Goal: Task Accomplishment & Management: Complete application form

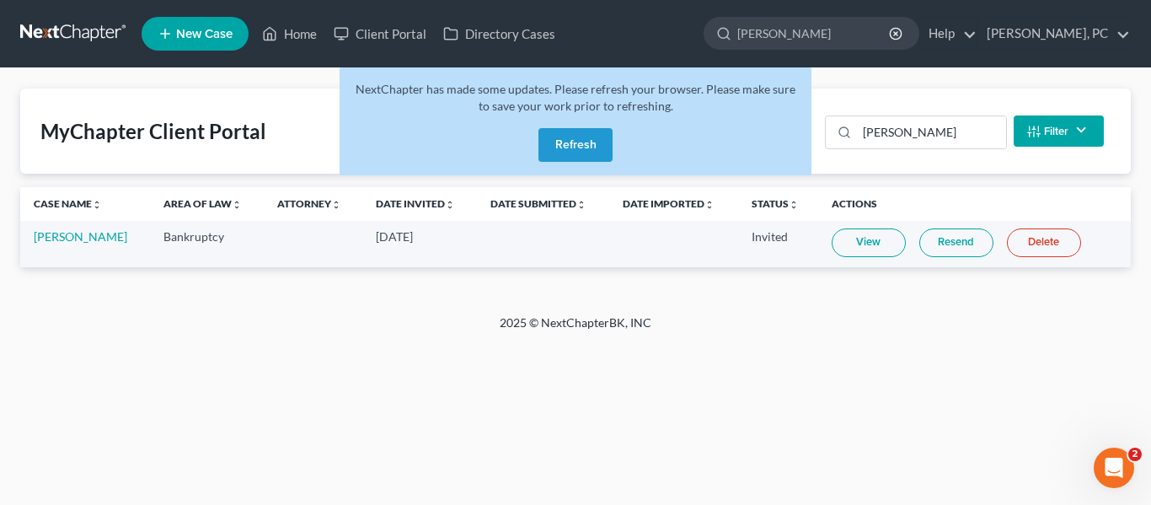
type input "[PERSON_NAME]"
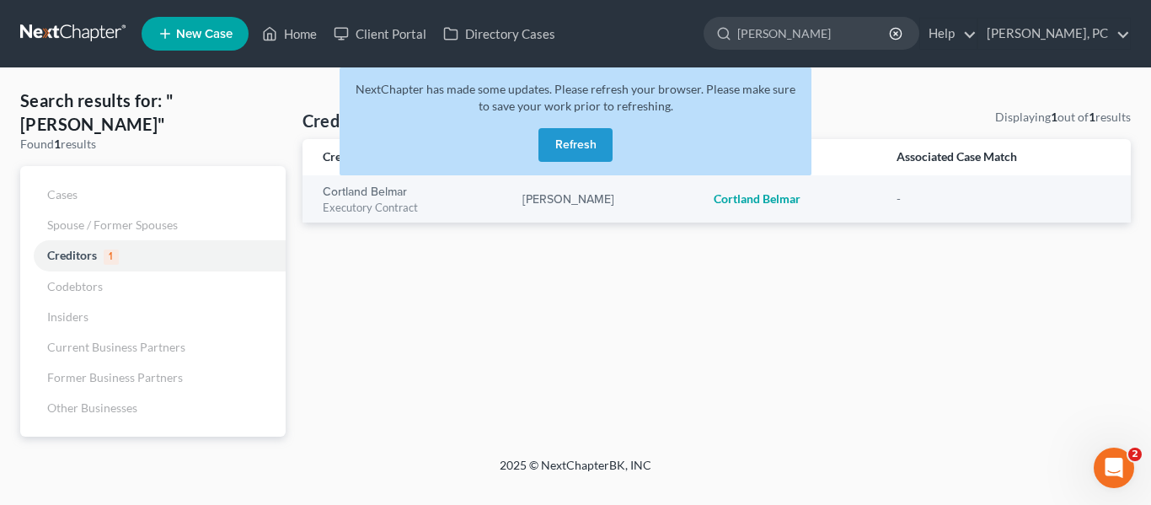
click at [569, 146] on button "Refresh" at bounding box center [576, 145] width 74 height 34
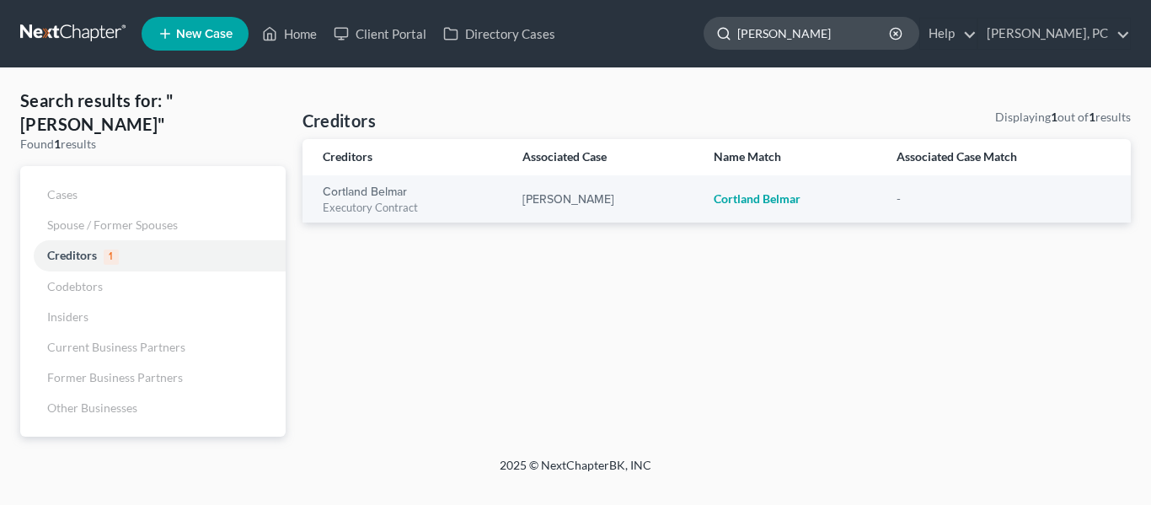
click at [849, 33] on input "[PERSON_NAME]" at bounding box center [814, 33] width 154 height 31
drag, startPoint x: 849, startPoint y: 33, endPoint x: 841, endPoint y: 21, distance: 14.5
click at [841, 21] on input "[PERSON_NAME]" at bounding box center [814, 33] width 154 height 31
click at [901, 31] on circle "button" at bounding box center [895, 33] width 11 height 11
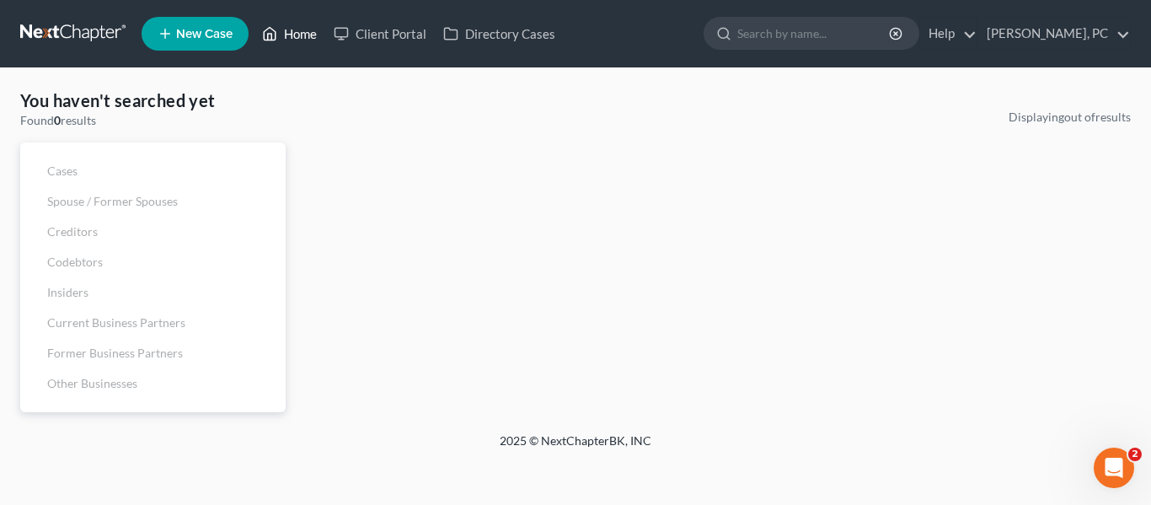
click at [260, 40] on link "Home" at bounding box center [290, 34] width 72 height 30
click at [281, 34] on link "Home" at bounding box center [290, 34] width 72 height 30
click at [188, 35] on span "New Case" at bounding box center [204, 34] width 56 height 13
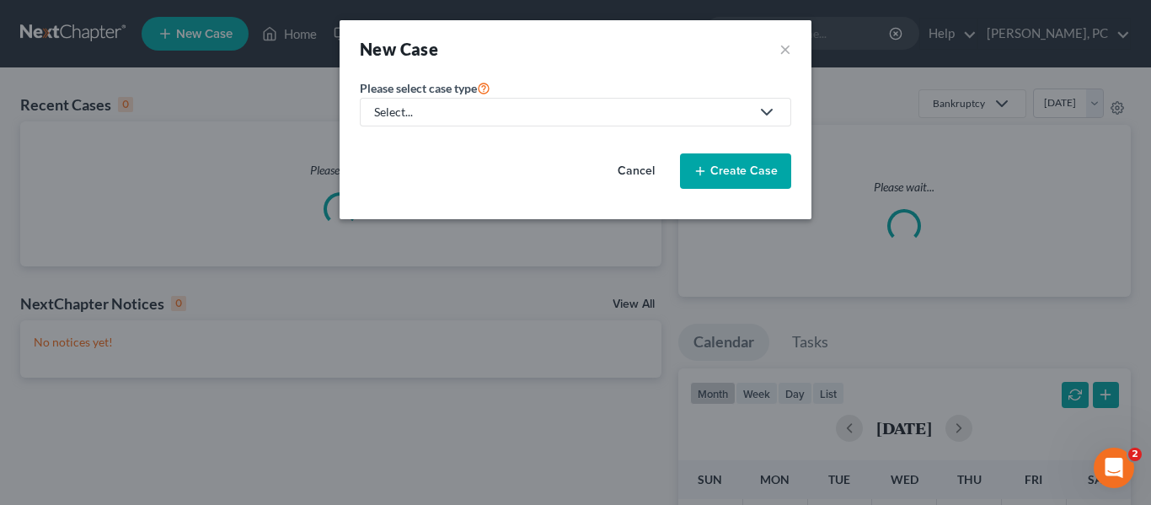
click at [593, 110] on div "Select..." at bounding box center [562, 112] width 376 height 17
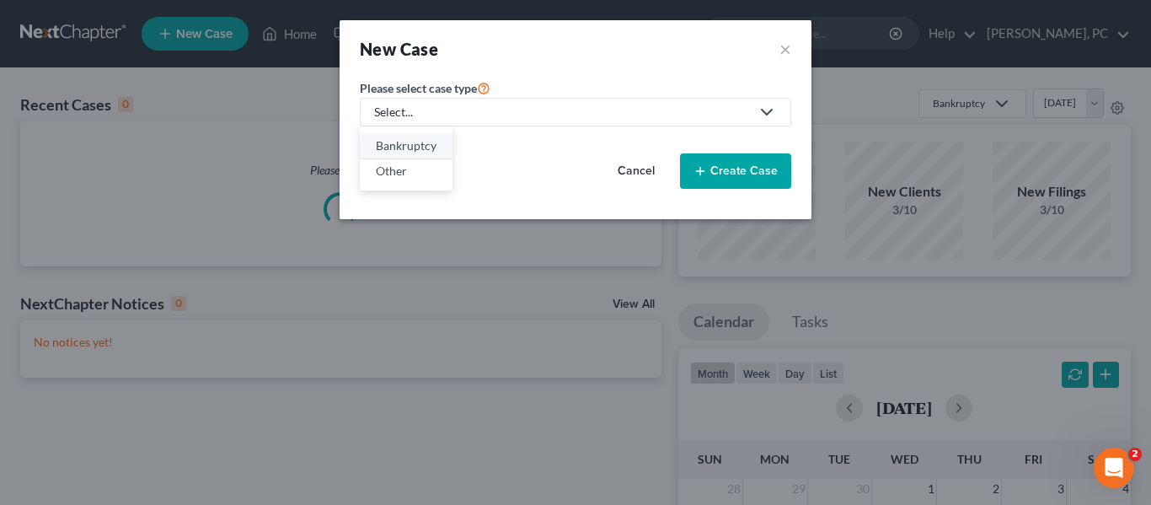
click at [405, 146] on div "Bankruptcy" at bounding box center [406, 145] width 61 height 17
select select "11"
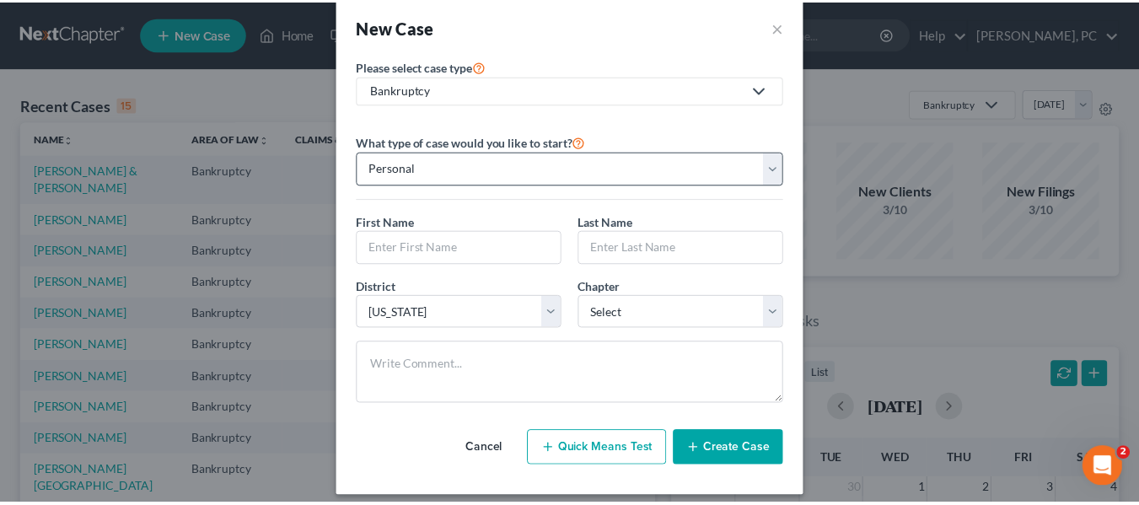
scroll to position [35, 0]
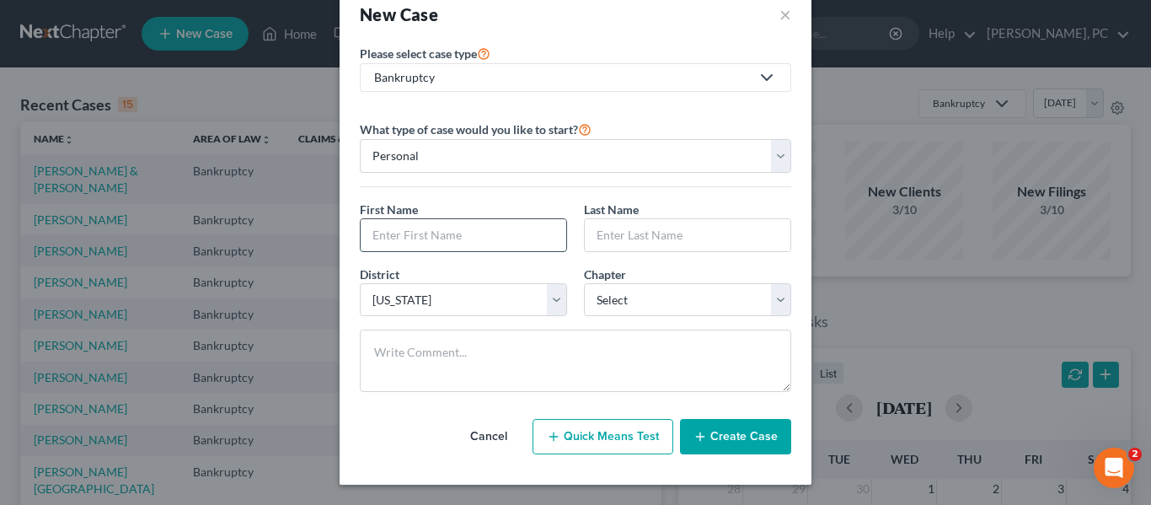
click at [481, 228] on input "text" at bounding box center [464, 235] width 206 height 32
type input "C"
type input "o"
type input "[PERSON_NAME]"
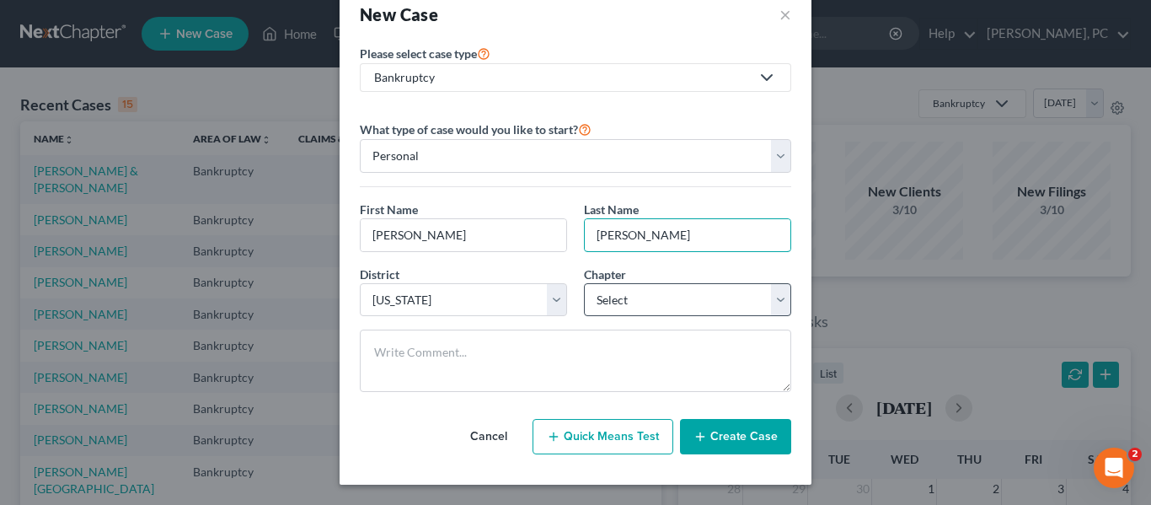
type input "[PERSON_NAME]"
click at [643, 303] on select "Select 7 11 12 13" at bounding box center [687, 300] width 207 height 34
select select "0"
click at [584, 283] on select "Select 7 11 12 13" at bounding box center [687, 300] width 207 height 34
click at [661, 108] on div "What type of case would you like to start? Personal Business First Name * Conne…" at bounding box center [575, 255] width 431 height 300
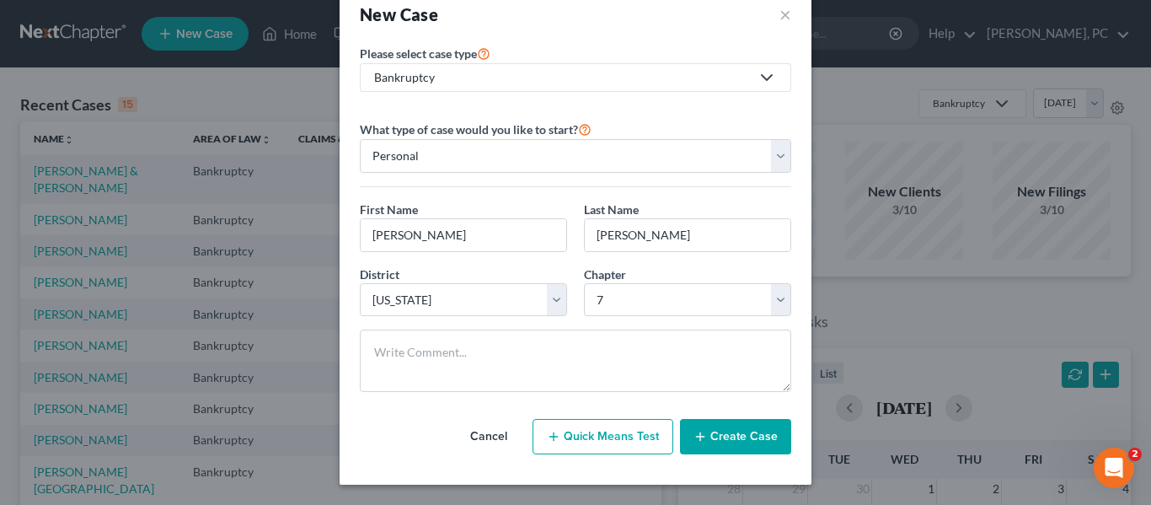
click at [732, 437] on button "Create Case" at bounding box center [735, 436] width 111 height 35
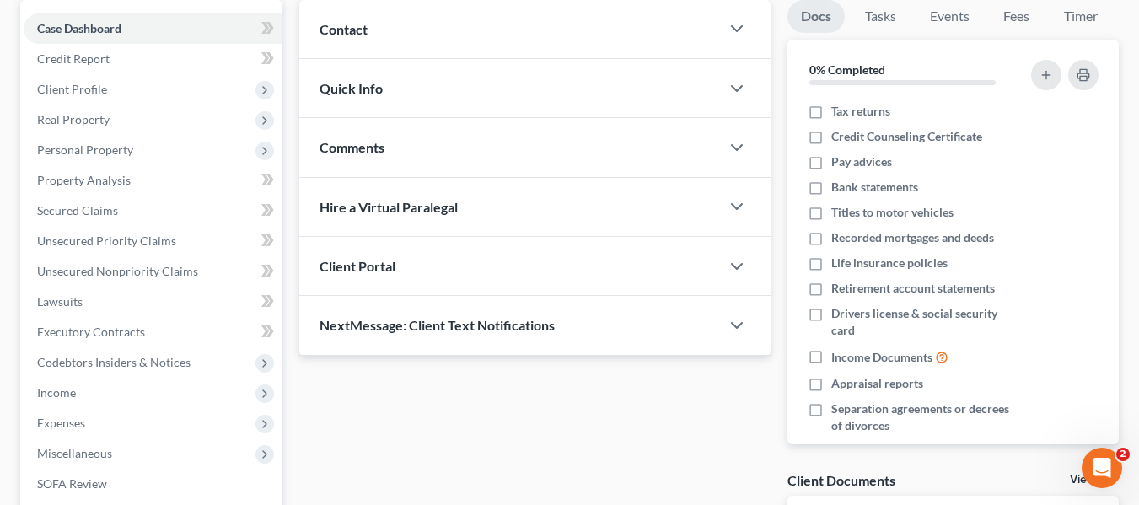
scroll to position [169, 0]
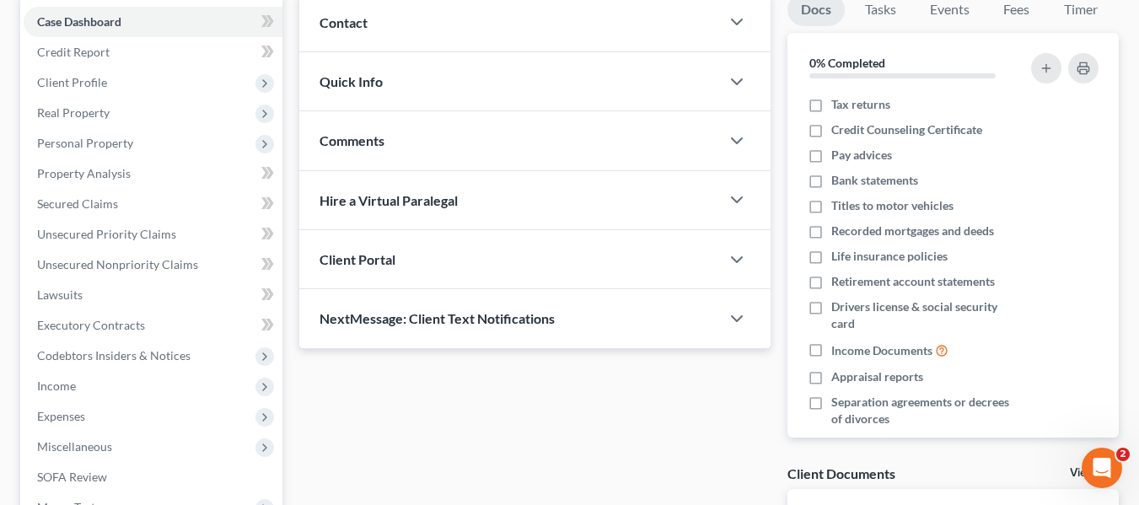
click at [602, 265] on div "Client Portal" at bounding box center [509, 259] width 421 height 58
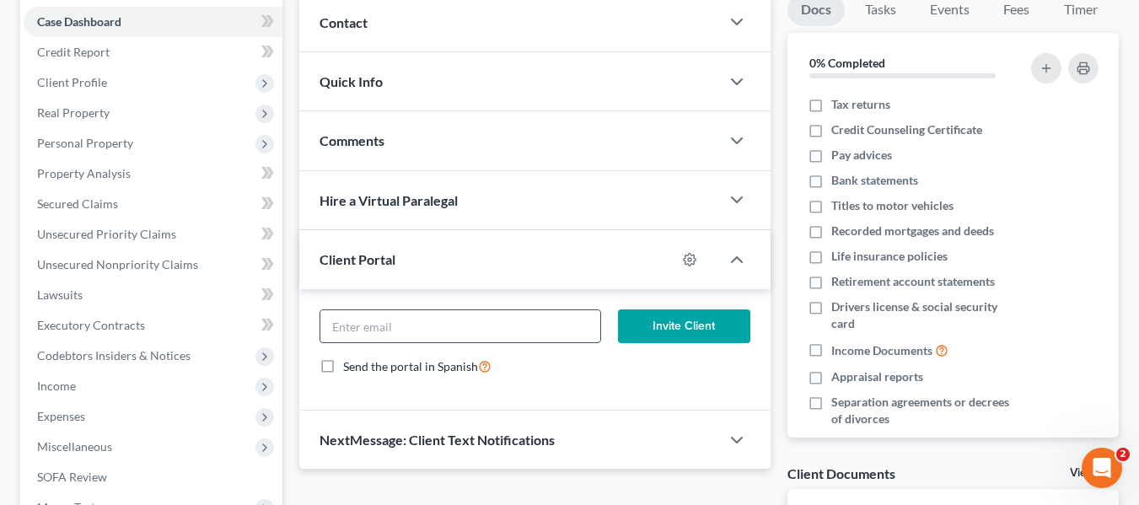
click at [521, 326] on input "email" at bounding box center [460, 326] width 280 height 32
paste input "cberken37@gmail.com"
type input "cberken37@gmail.com"
click at [661, 317] on button "Invite Client" at bounding box center [684, 326] width 132 height 34
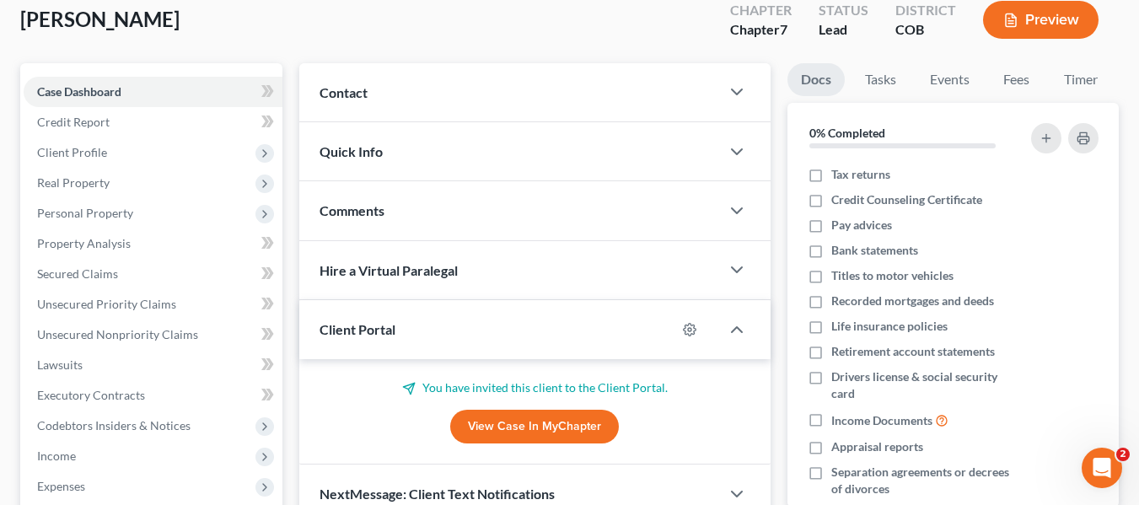
scroll to position [0, 0]
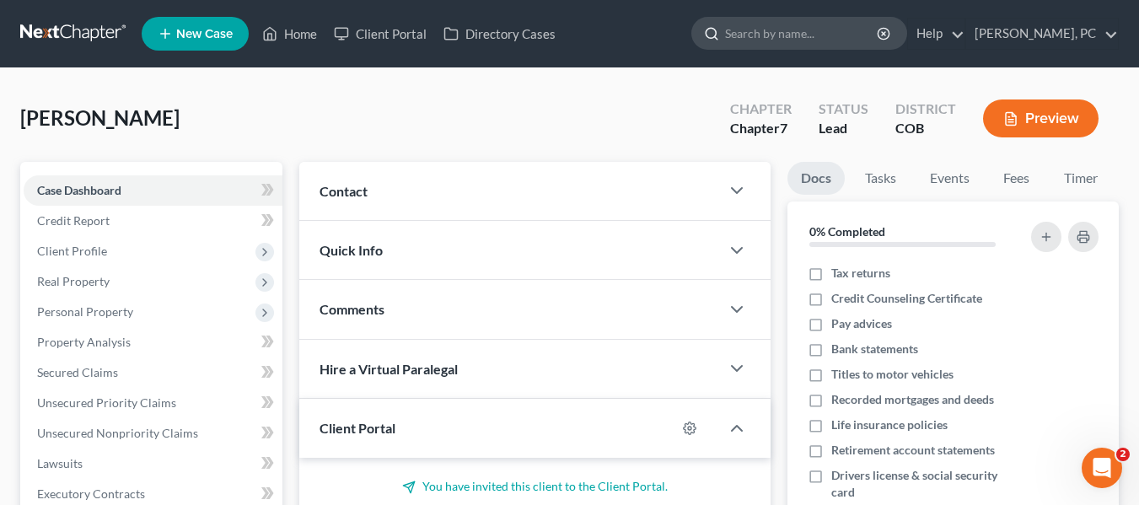
click at [816, 35] on input "search" at bounding box center [802, 33] width 154 height 31
type input "d'angelo"
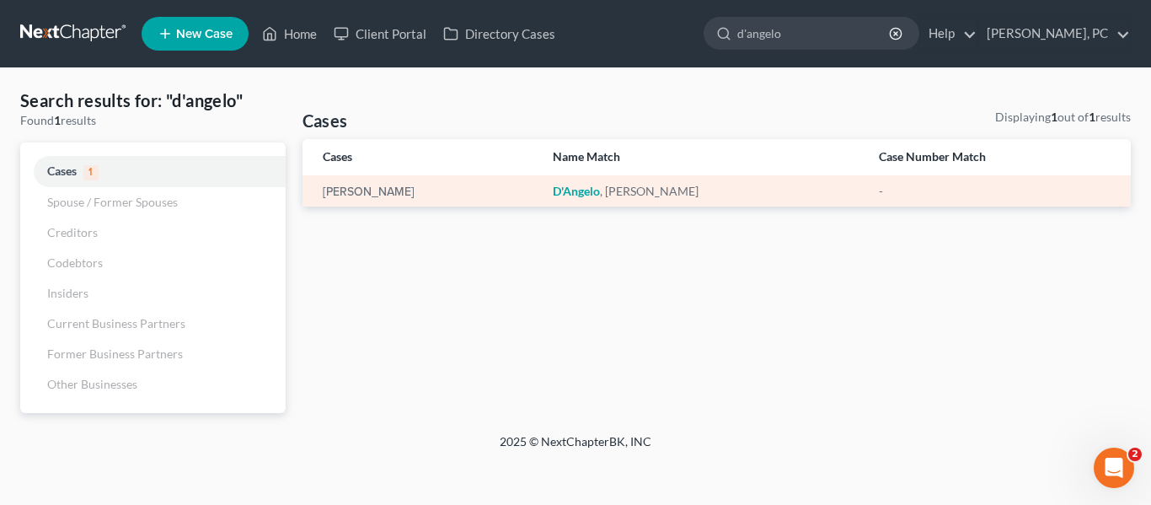
click at [639, 190] on div "D'Angelo , Michael" at bounding box center [702, 191] width 299 height 17
click at [378, 187] on link "D'Angelo, Michael" at bounding box center [369, 192] width 92 height 12
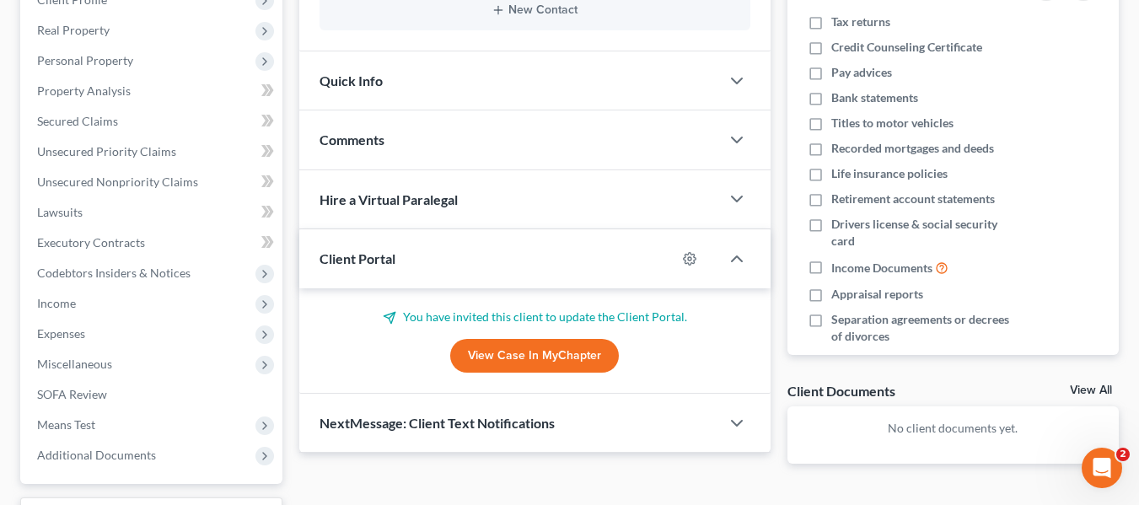
scroll to position [253, 0]
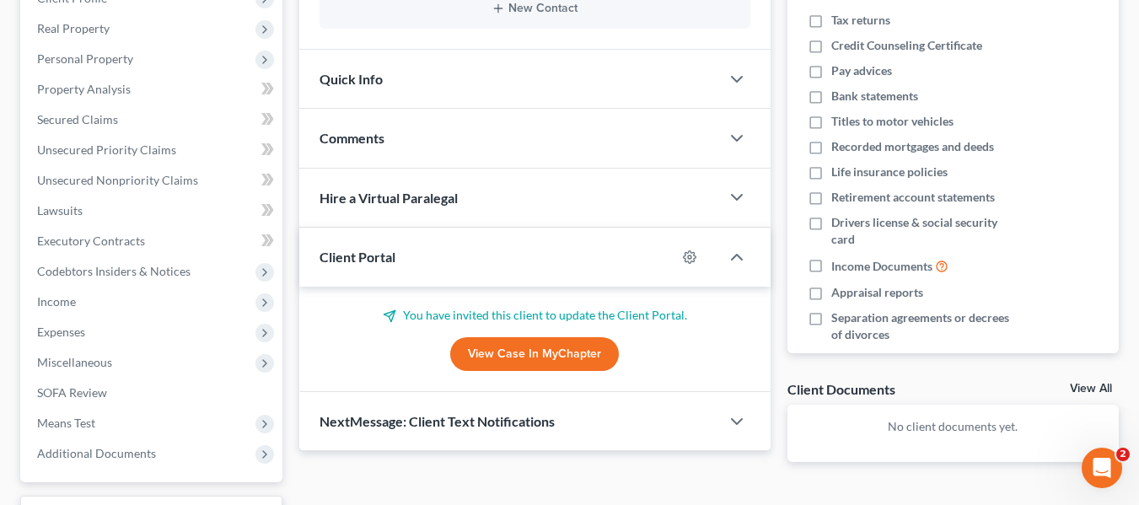
click at [524, 356] on link "View Case in MyChapter" at bounding box center [534, 354] width 169 height 34
